Goal: Use online tool/utility: Utilize a website feature to perform a specific function

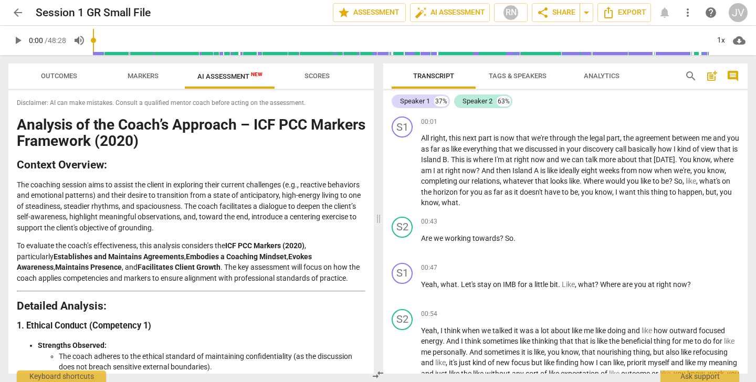
scroll to position [1611, 0]
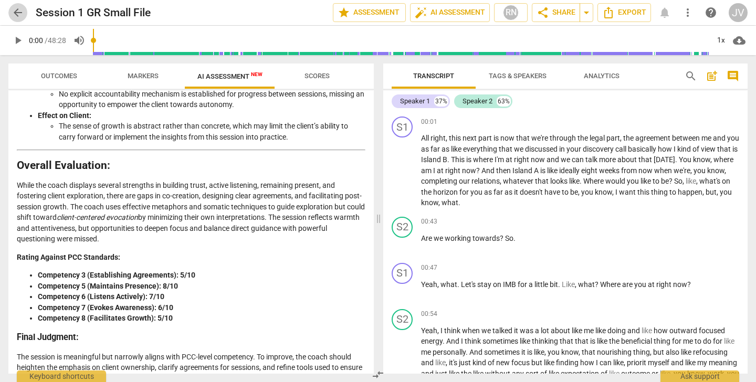
click at [15, 9] on span "arrow_back" at bounding box center [18, 12] width 13 height 13
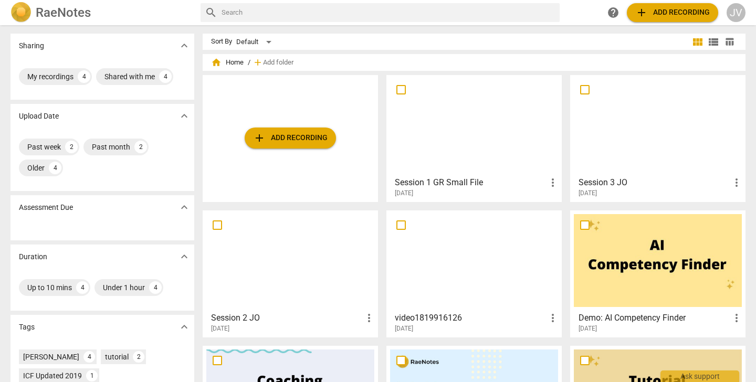
click at [298, 136] on span "add Add recording" at bounding box center [290, 138] width 75 height 13
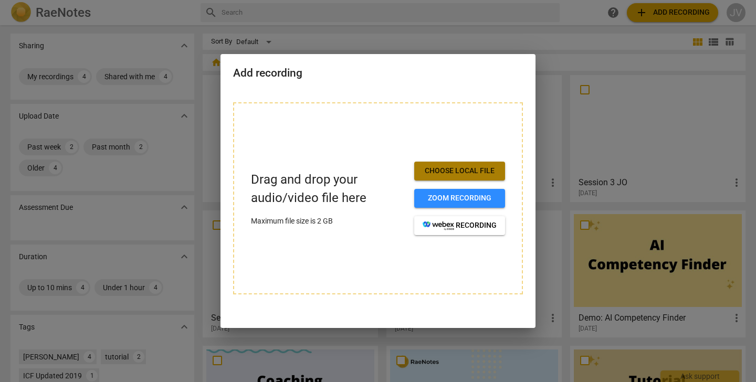
click at [457, 168] on span "Choose local file" at bounding box center [460, 171] width 74 height 10
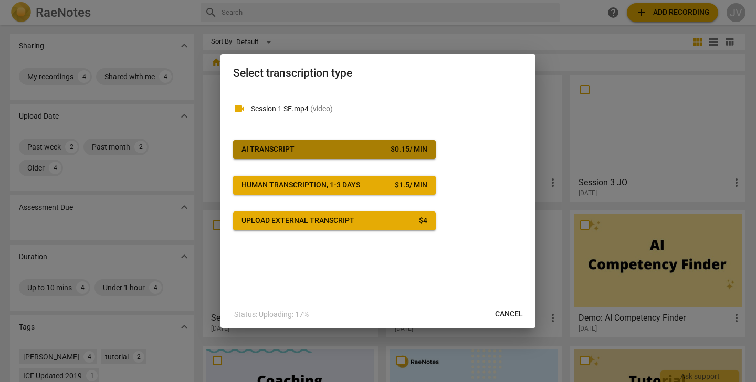
click at [375, 150] on span "AI Transcript $ 0.15 / min" at bounding box center [334, 149] width 186 height 10
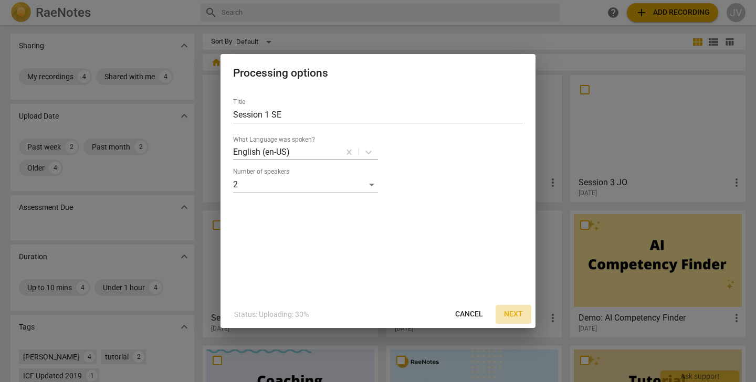
click at [514, 312] on span "Next" at bounding box center [513, 314] width 19 height 10
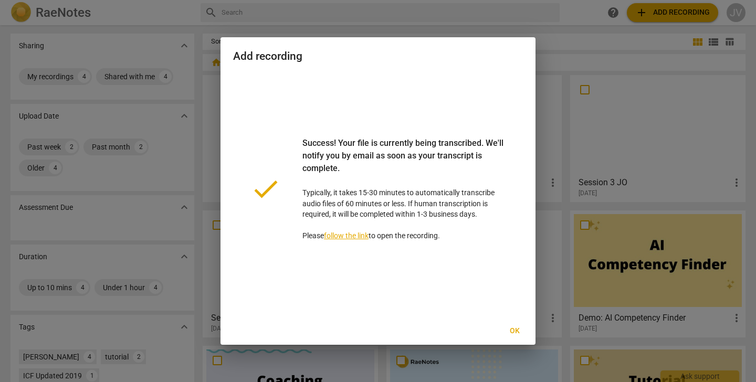
click at [516, 331] on span "Ok" at bounding box center [514, 331] width 17 height 10
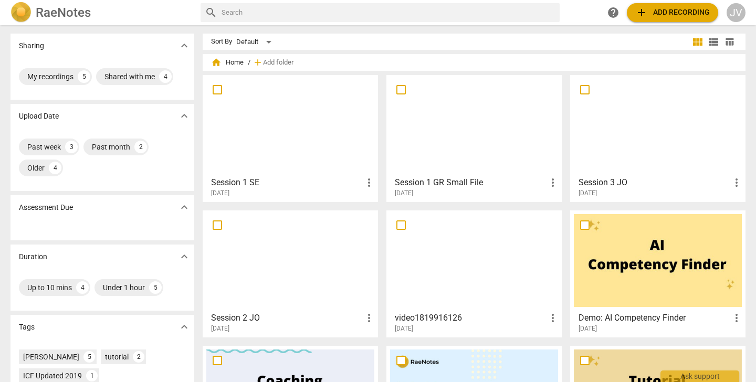
click at [279, 185] on h3 "Session 1 SE" at bounding box center [287, 182] width 152 height 13
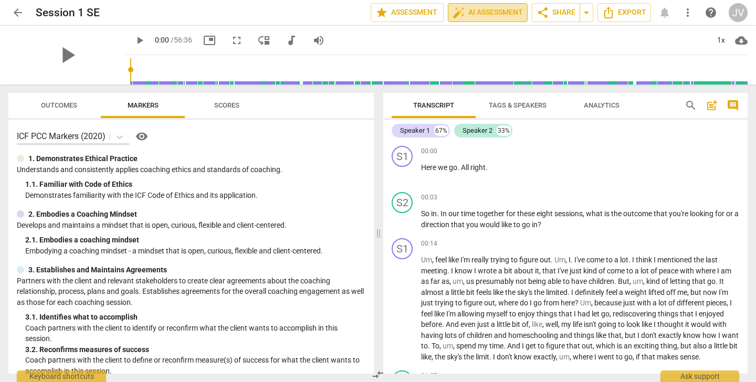
click at [477, 12] on span "auto_fix_high AI Assessment" at bounding box center [488, 12] width 70 height 13
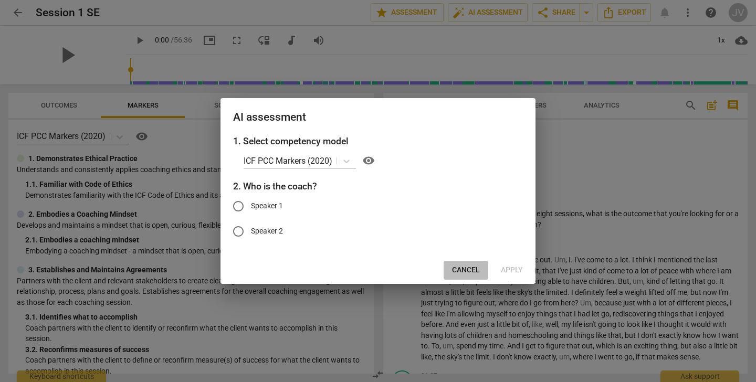
click at [470, 272] on span "Cancel" at bounding box center [466, 270] width 28 height 10
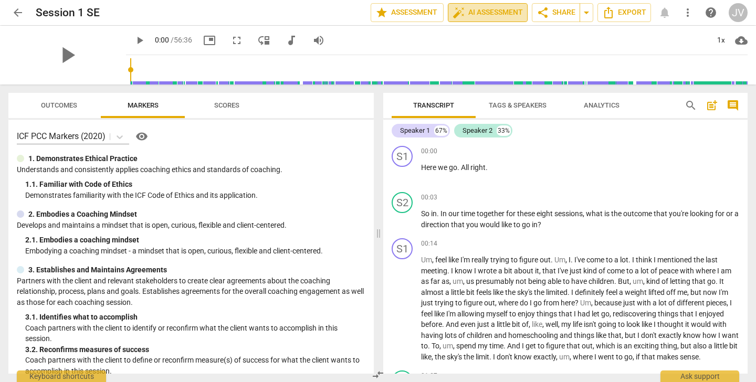
click at [487, 12] on span "auto_fix_high AI Assessment" at bounding box center [488, 12] width 70 height 13
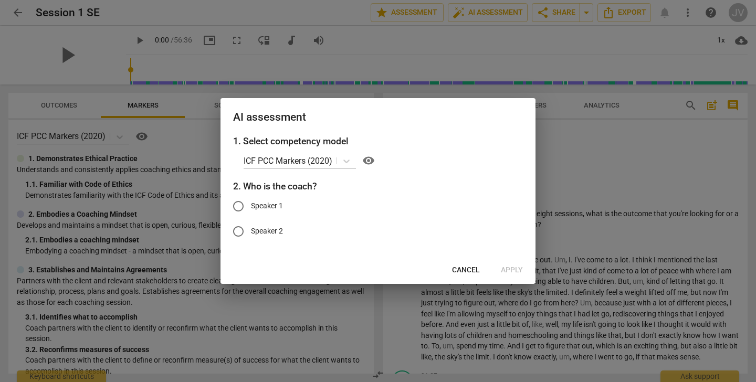
click at [239, 230] on input "Speaker 2" at bounding box center [238, 231] width 25 height 25
radio input "true"
click at [511, 270] on span "Apply" at bounding box center [512, 270] width 22 height 10
